Goal: Navigation & Orientation: Understand site structure

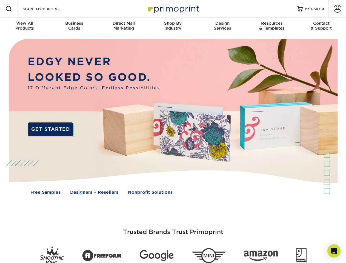
click at [173, 131] on img at bounding box center [173, 120] width 342 height 171
click at [9, 9] on span at bounding box center [8, 8] width 7 height 7
click at [337, 9] on span at bounding box center [337, 9] width 8 height 8
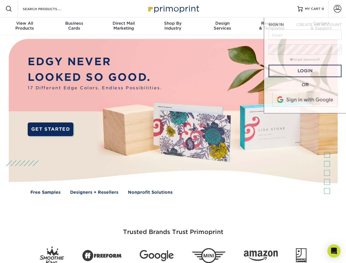
click at [25, 26] on div "View All Products" at bounding box center [24, 26] width 49 height 10
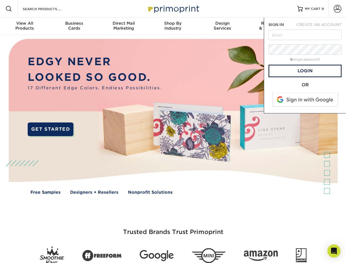
click at [74, 26] on div "Business Cards" at bounding box center [73, 26] width 49 height 10
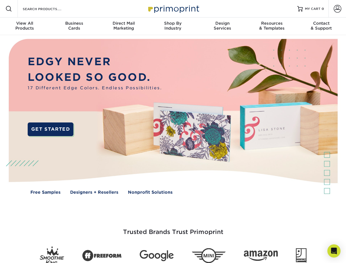
click at [123, 26] on div "Direct Mail Marketing" at bounding box center [123, 26] width 49 height 10
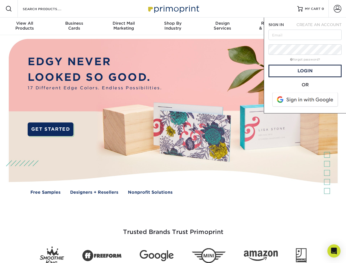
click at [173, 26] on div "Shop By Industry" at bounding box center [172, 26] width 49 height 10
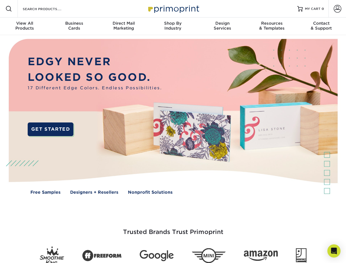
click at [222, 26] on div "Design Services" at bounding box center [222, 26] width 49 height 10
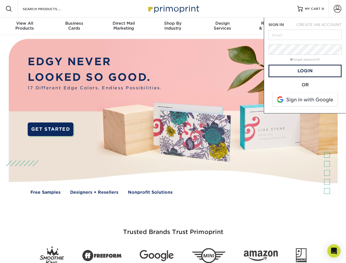
click at [272, 26] on span "SIGN IN" at bounding box center [275, 24] width 15 height 4
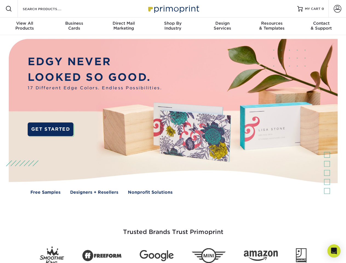
click at [321, 26] on div "Contact & Support" at bounding box center [321, 26] width 49 height 10
